Goal: Find specific page/section: Find specific page/section

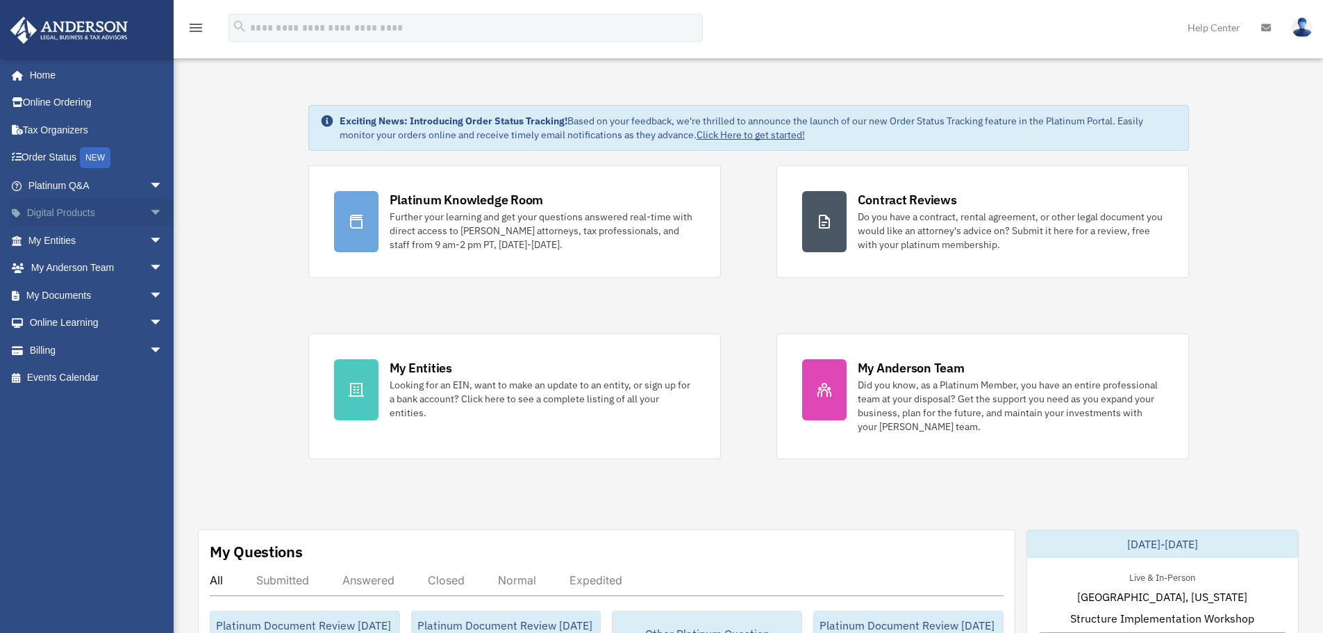
click at [151, 206] on span "arrow_drop_down" at bounding box center [163, 213] width 28 height 28
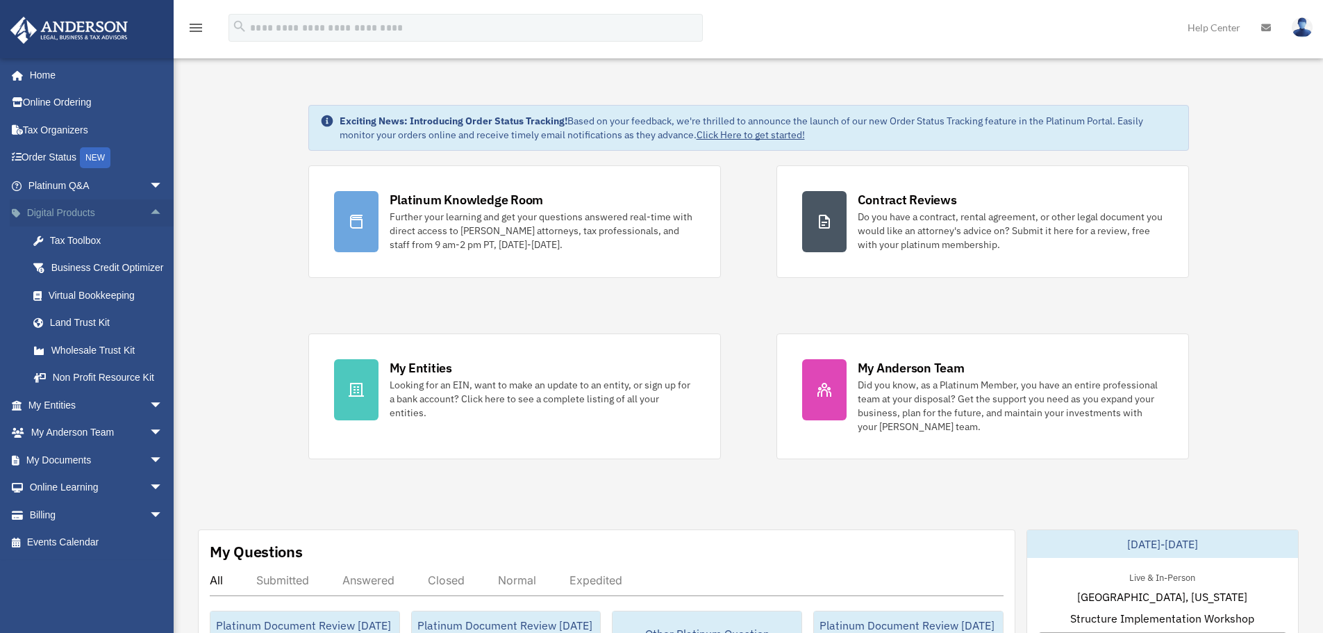
click at [151, 206] on span "arrow_drop_up" at bounding box center [163, 213] width 28 height 28
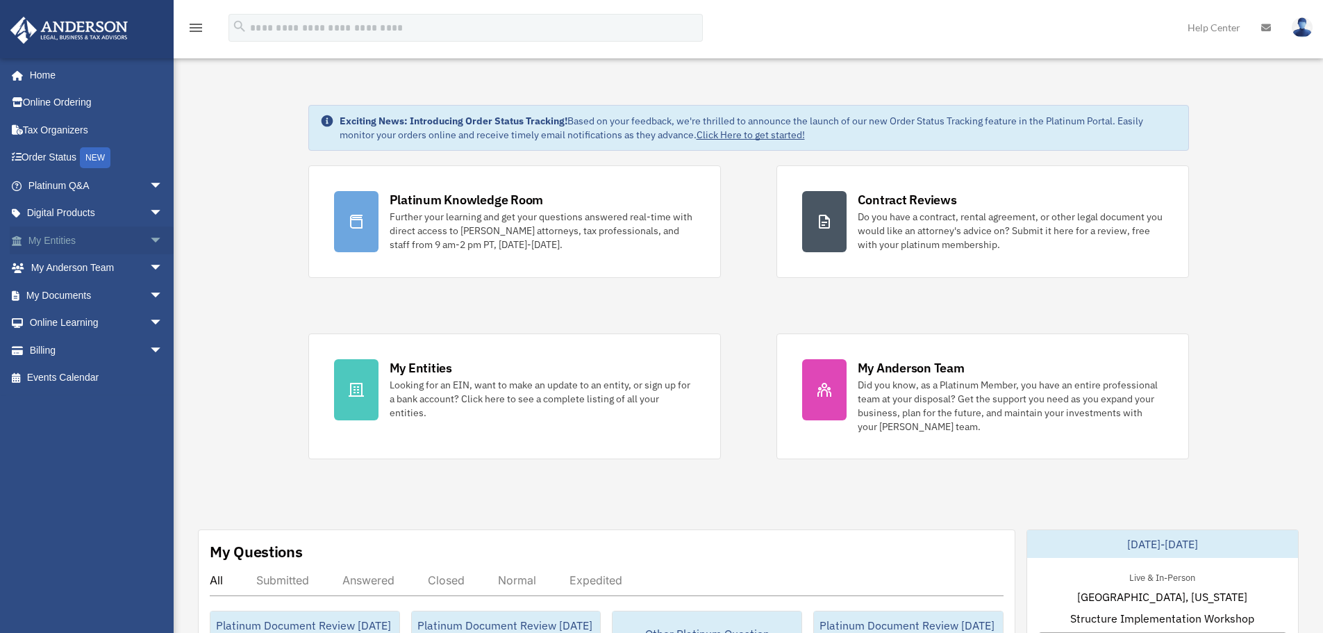
click at [149, 242] on span "arrow_drop_down" at bounding box center [163, 240] width 28 height 28
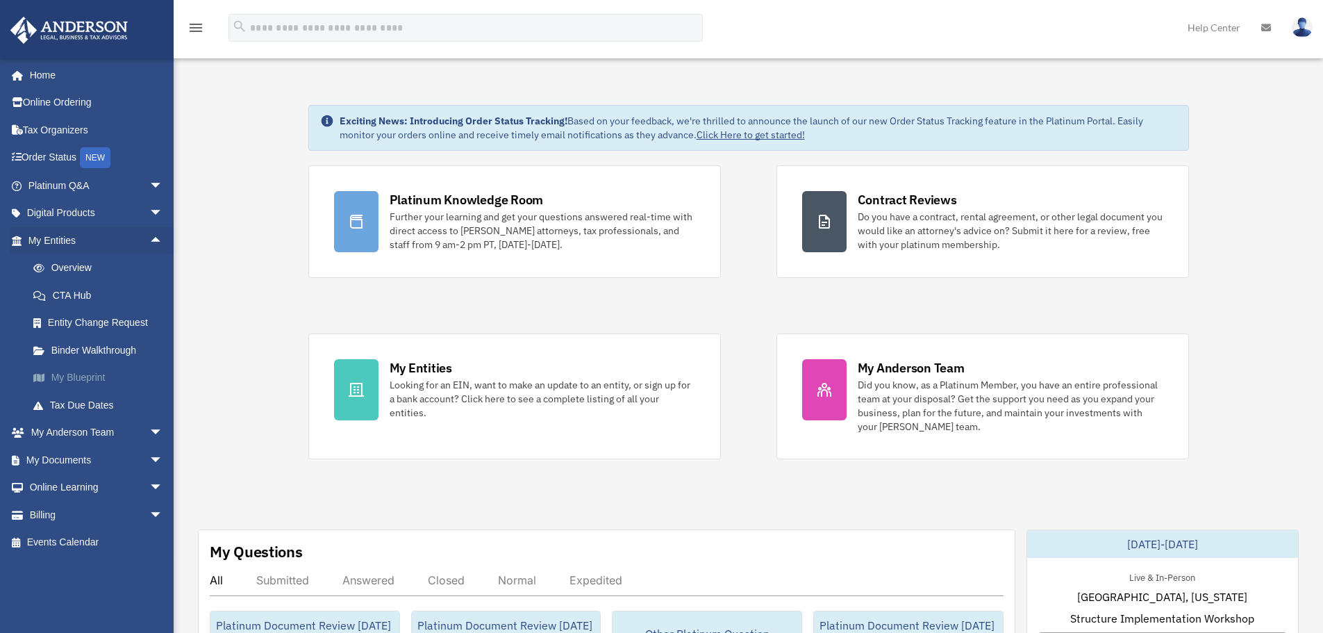
click at [86, 381] on link "My Blueprint" at bounding box center [101, 378] width 165 height 28
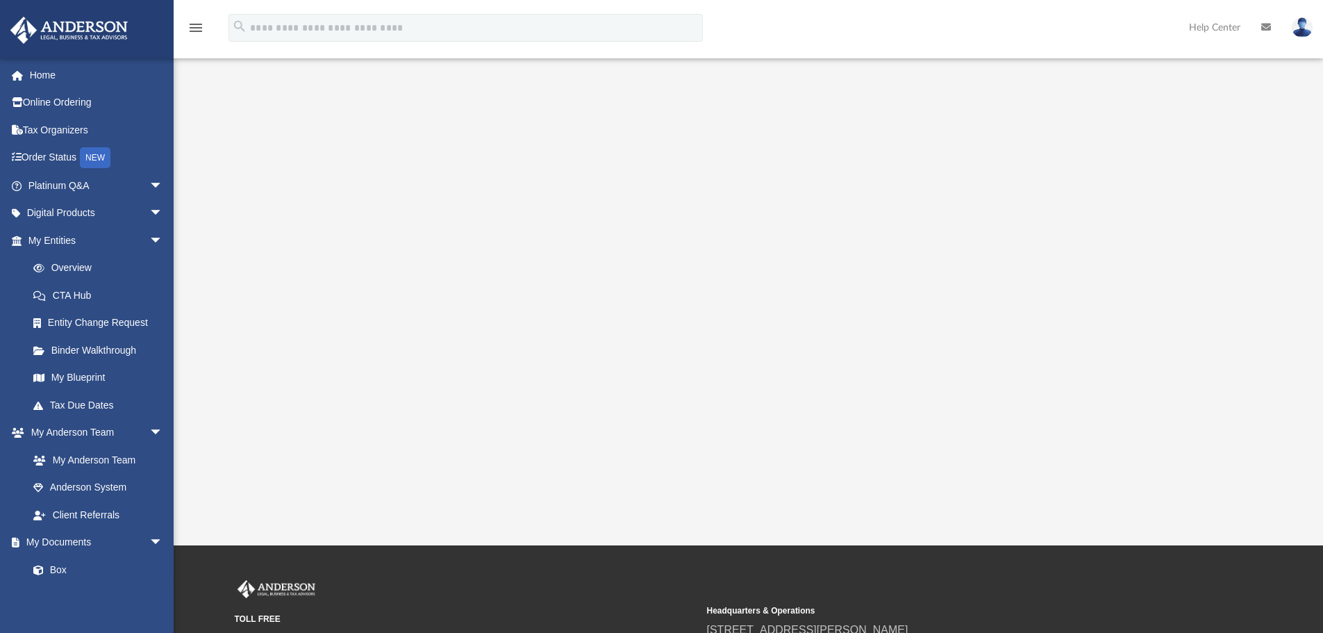
scroll to position [160, 0]
click at [44, 538] on link "My Documents arrow_drop_down" at bounding box center [97, 543] width 174 height 28
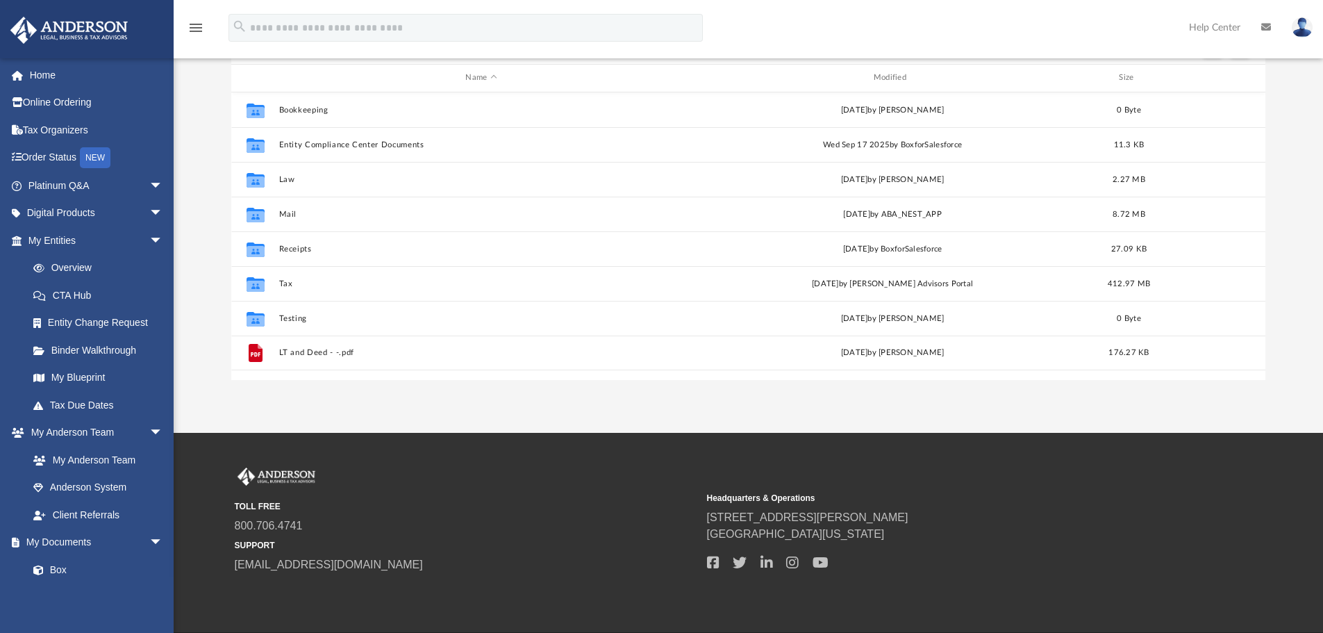
scroll to position [306, 1024]
